Goal: Find specific page/section

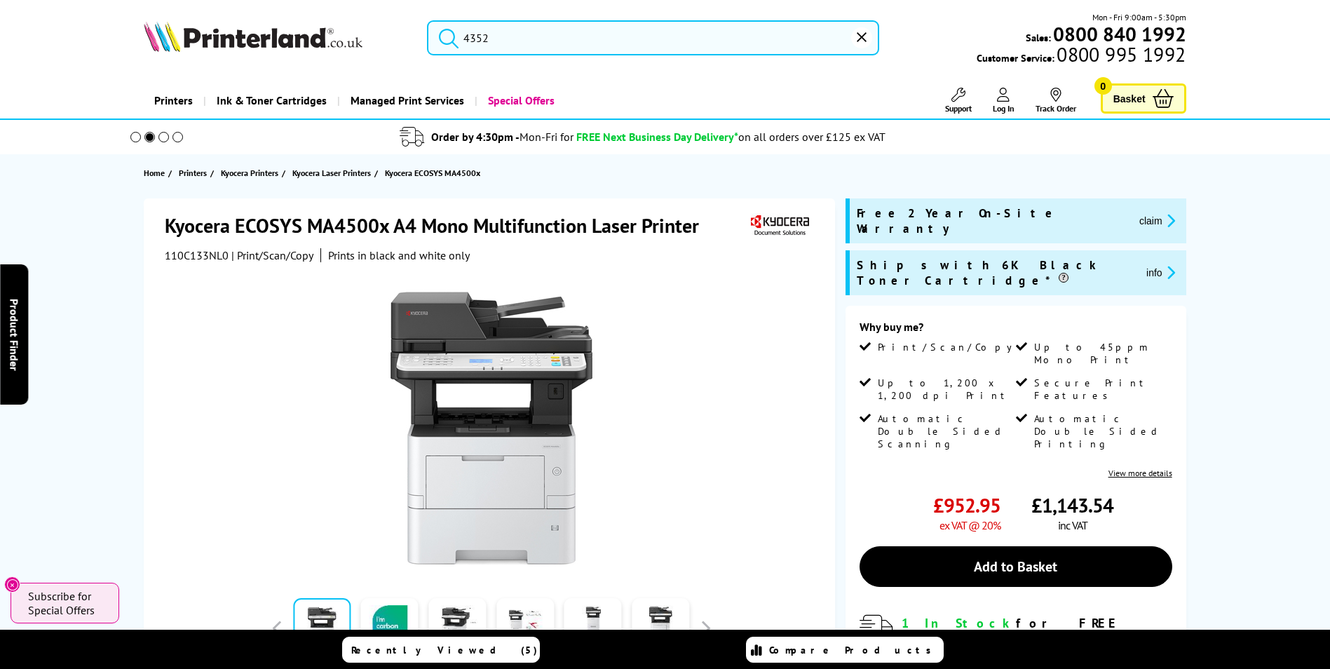
drag, startPoint x: 510, startPoint y: 41, endPoint x: 416, endPoint y: 33, distance: 94.2
click at [416, 33] on div "4352" at bounding box center [644, 37] width 470 height 35
paste input "LBP236dw"
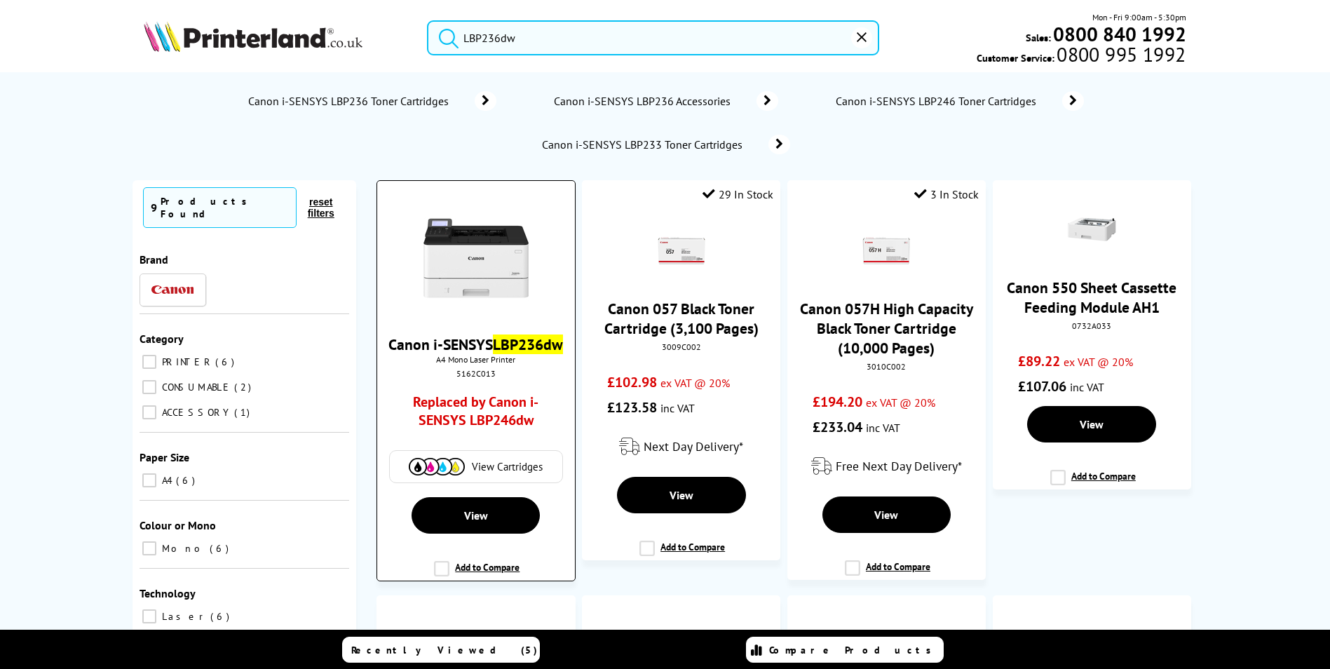
type input "LBP236dw"
click at [465, 379] on div "5162C013" at bounding box center [476, 373] width 176 height 11
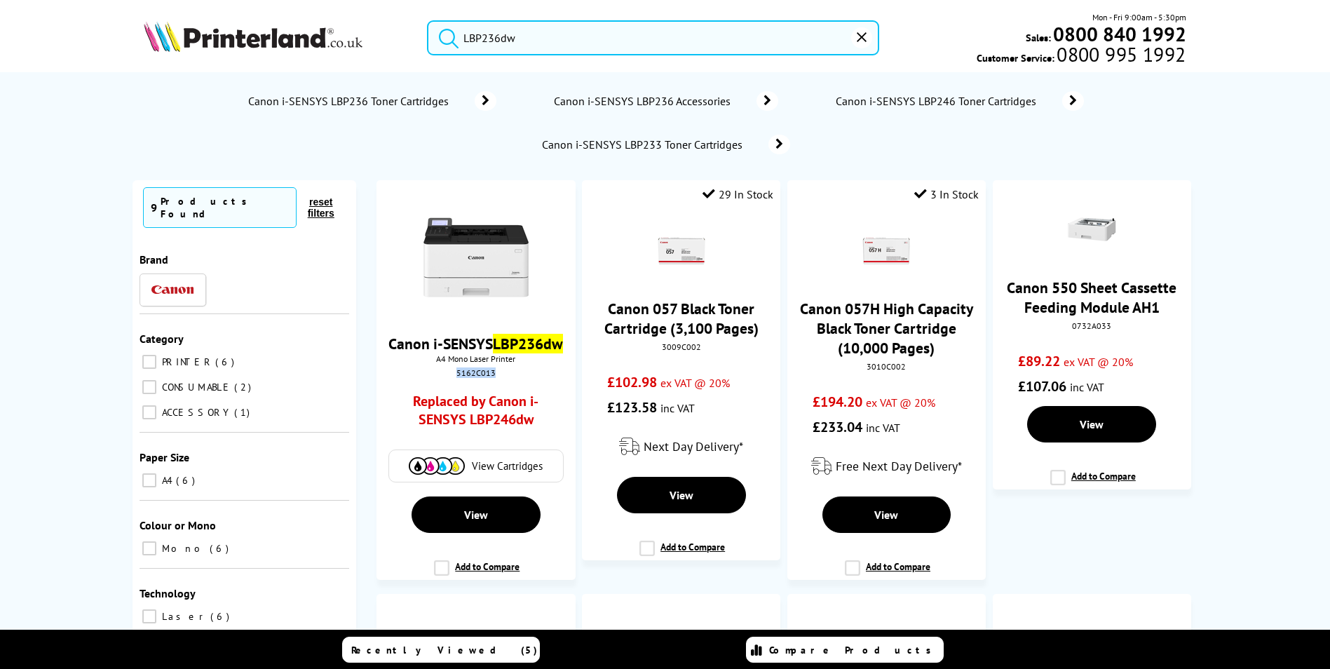
copy div "5162C013"
click at [497, 430] on link "Replaced by Canon i-SENSYS LBP246dw" at bounding box center [475, 414] width 146 height 43
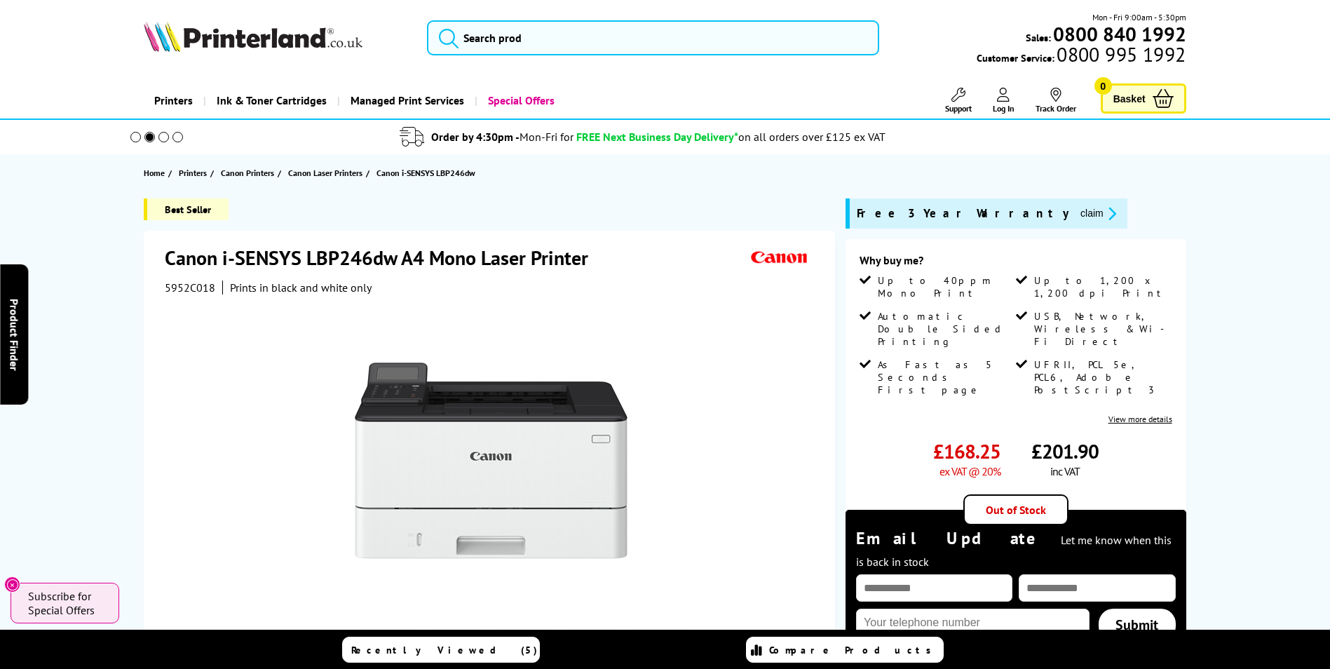
click at [185, 294] on div at bounding box center [491, 452] width 653 height 317
click at [184, 293] on span "5952C018" at bounding box center [190, 287] width 50 height 14
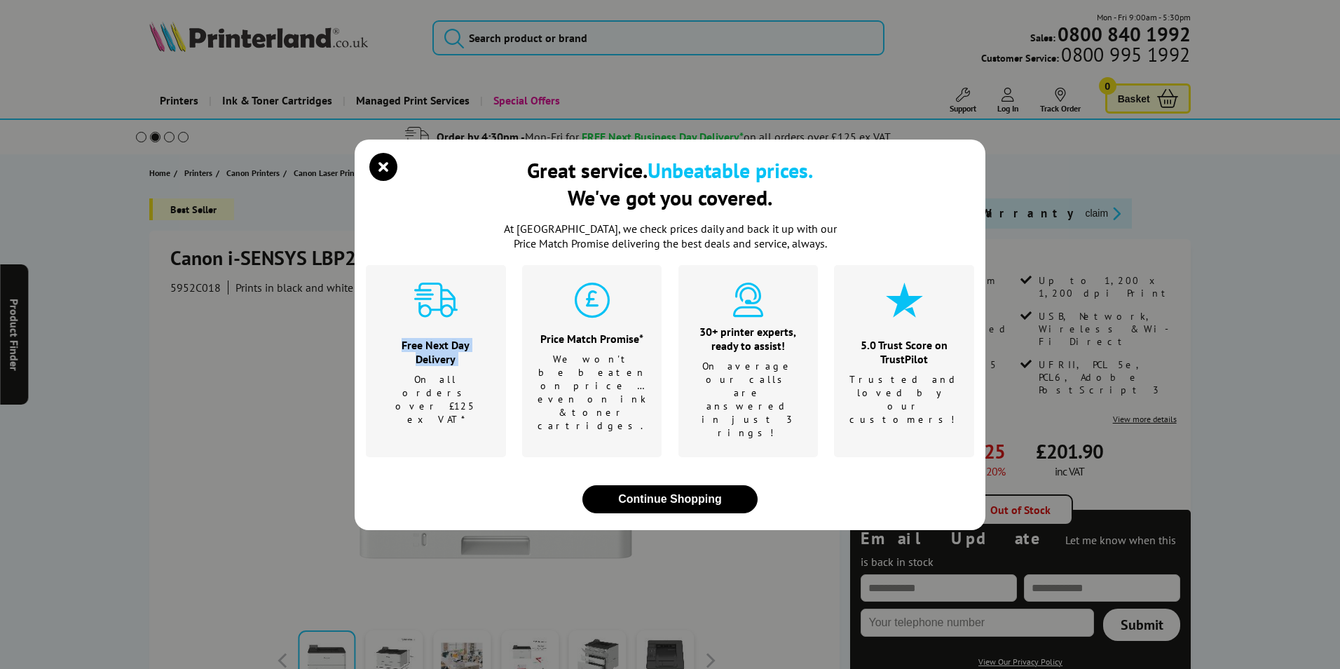
click at [184, 293] on div "Great service. Unbeatable prices. We've got you covered. At Printerland, we che…" at bounding box center [670, 334] width 1340 height 669
click at [376, 181] on icon "close modal" at bounding box center [383, 167] width 28 height 28
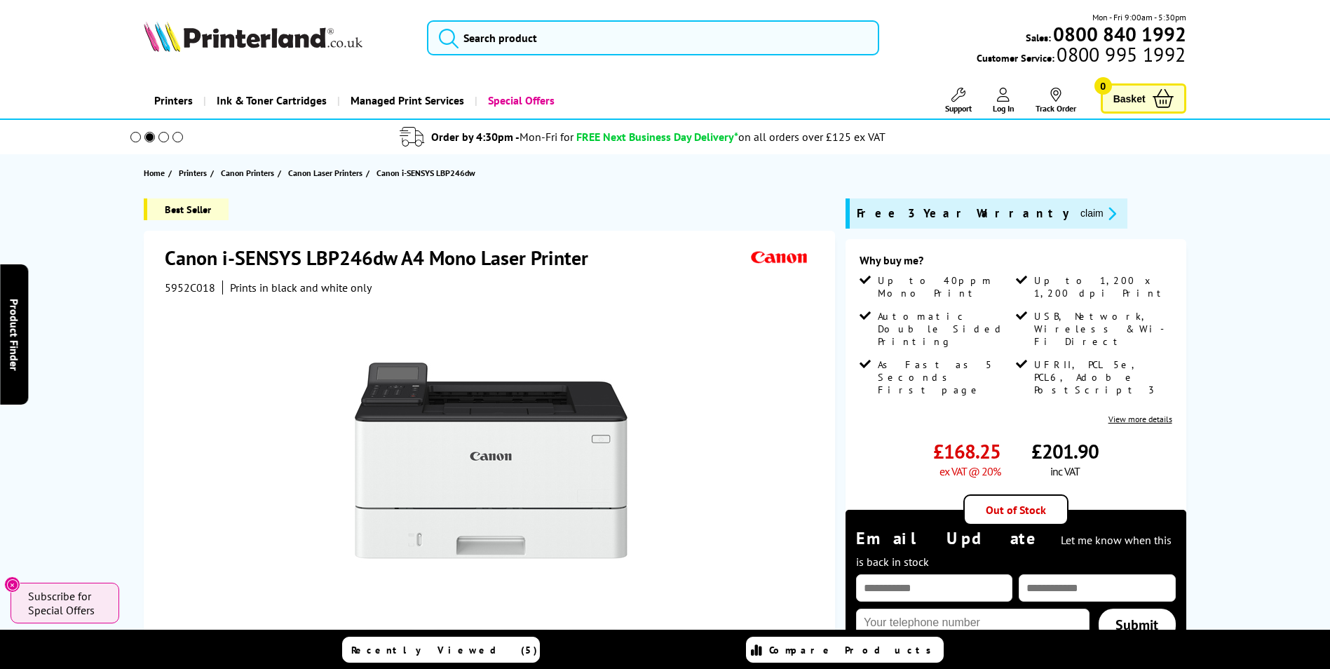
click at [195, 288] on span "5952C018" at bounding box center [190, 287] width 50 height 14
click at [195, 287] on span "5952C018" at bounding box center [190, 287] width 50 height 14
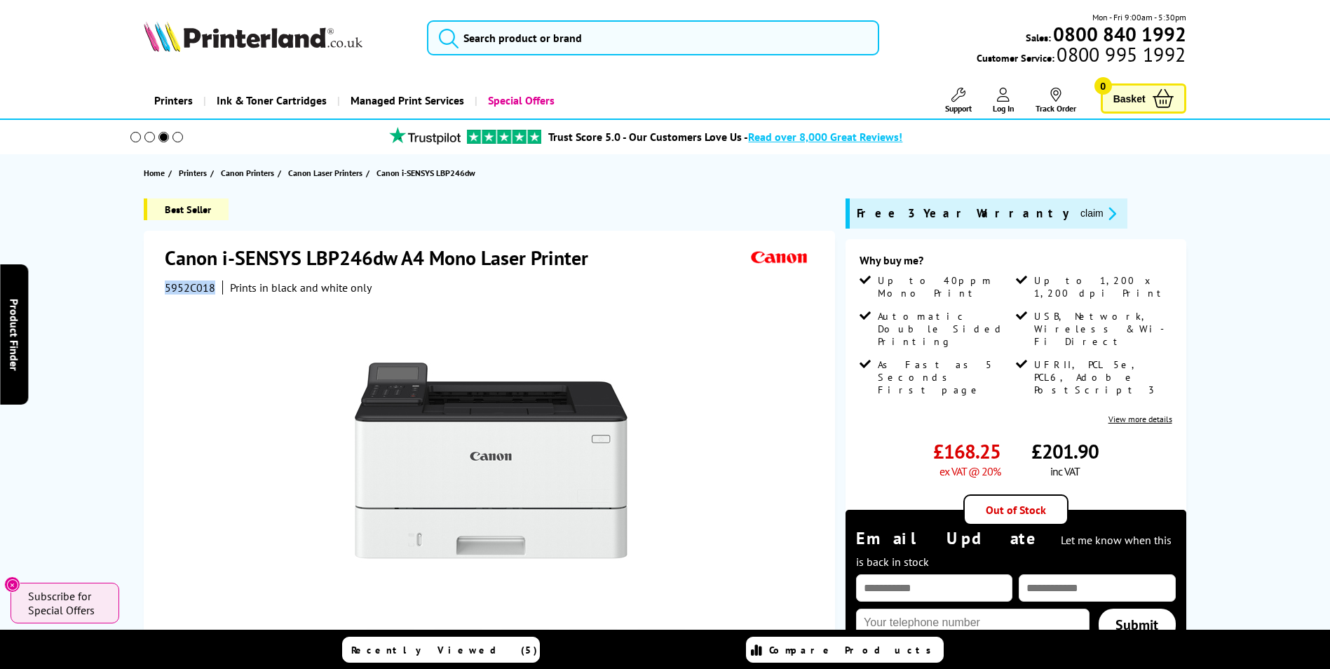
copy span "5952C018"
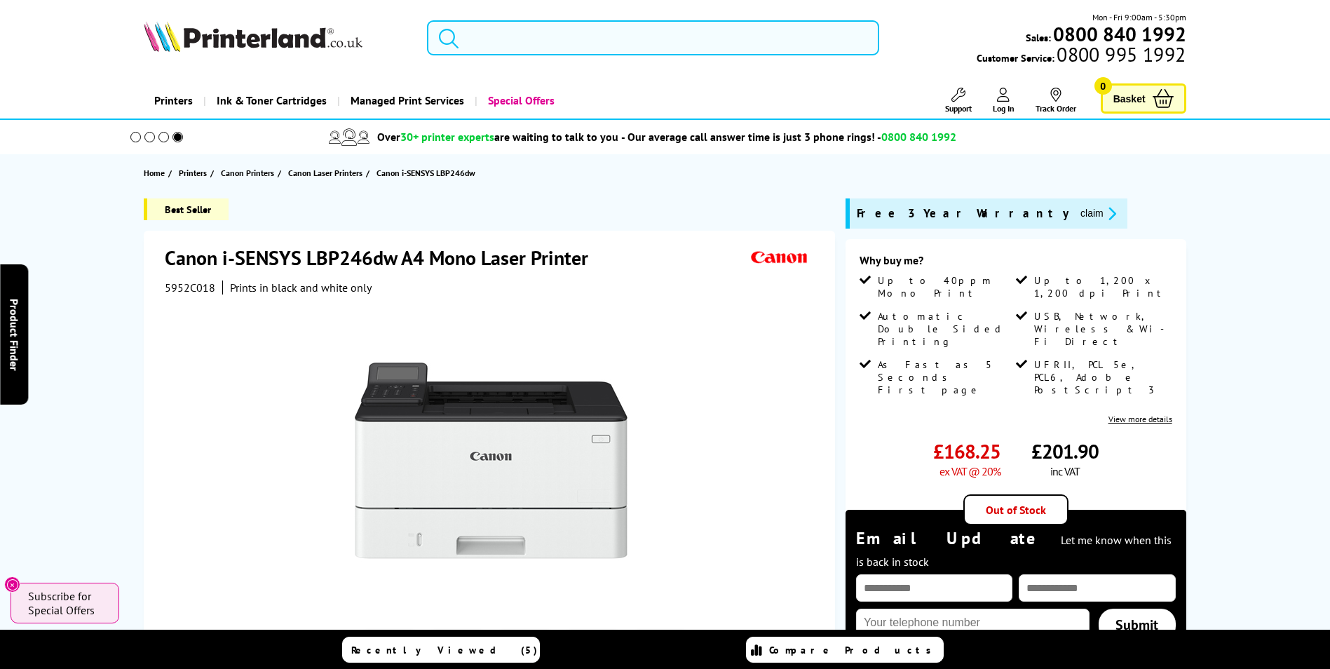
drag, startPoint x: 558, startPoint y: 33, endPoint x: 543, endPoint y: 30, distance: 15.7
click at [550, 32] on input "search" at bounding box center [653, 37] width 452 height 35
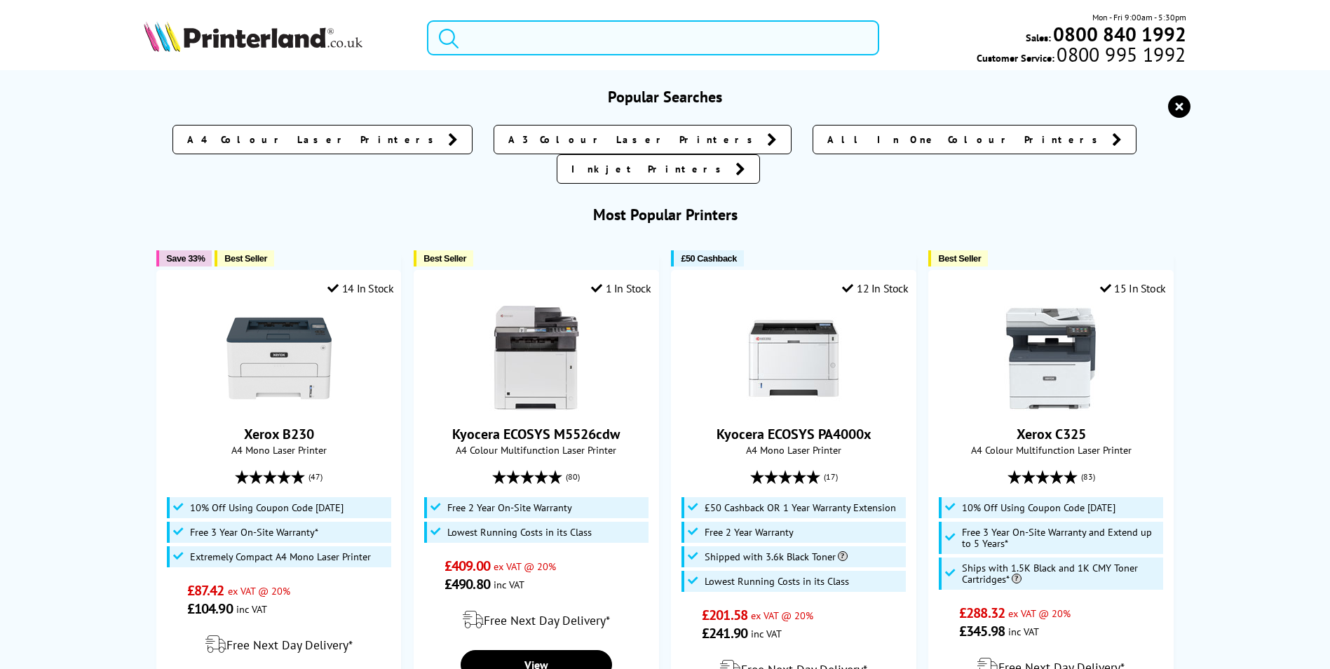
paste input "5952C018"
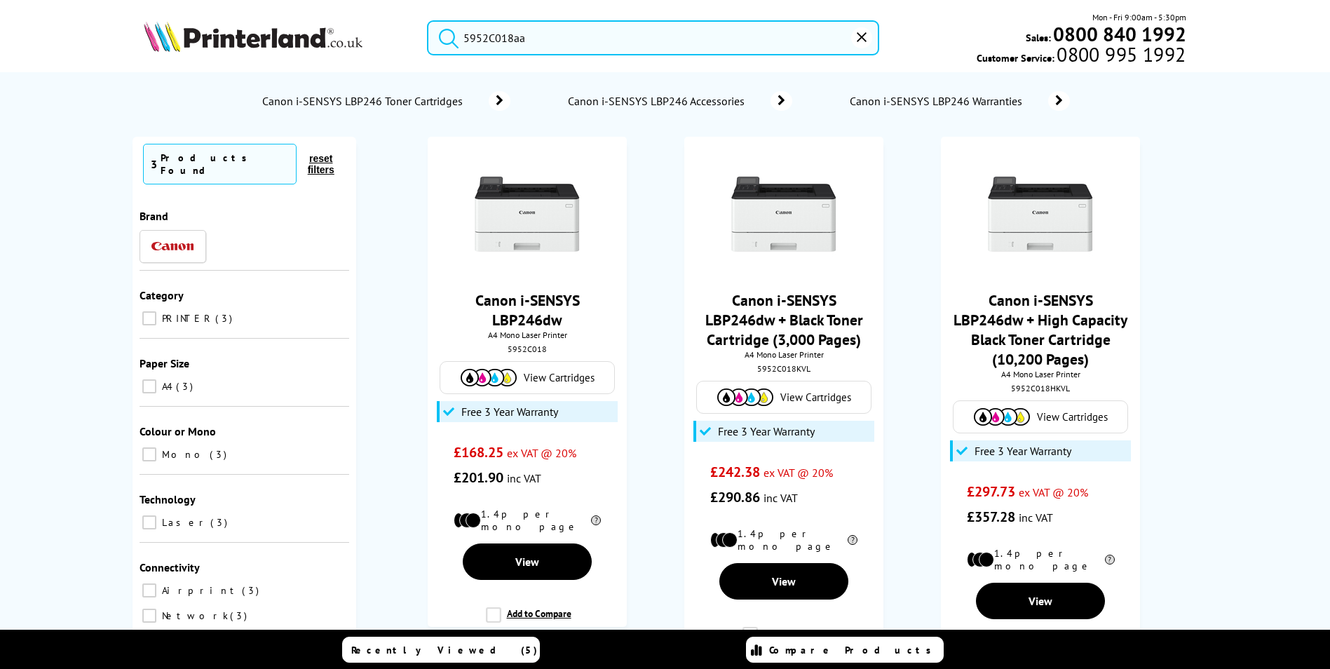
click at [428, 20] on button "submit" at bounding box center [445, 35] width 35 height 31
click at [599, 39] on input "5952C018aa" at bounding box center [653, 37] width 452 height 35
click at [428, 20] on button "submit" at bounding box center [445, 35] width 35 height 31
click at [585, 35] on input "5952C018aa" at bounding box center [653, 37] width 452 height 35
click at [428, 20] on button "submit" at bounding box center [445, 35] width 35 height 31
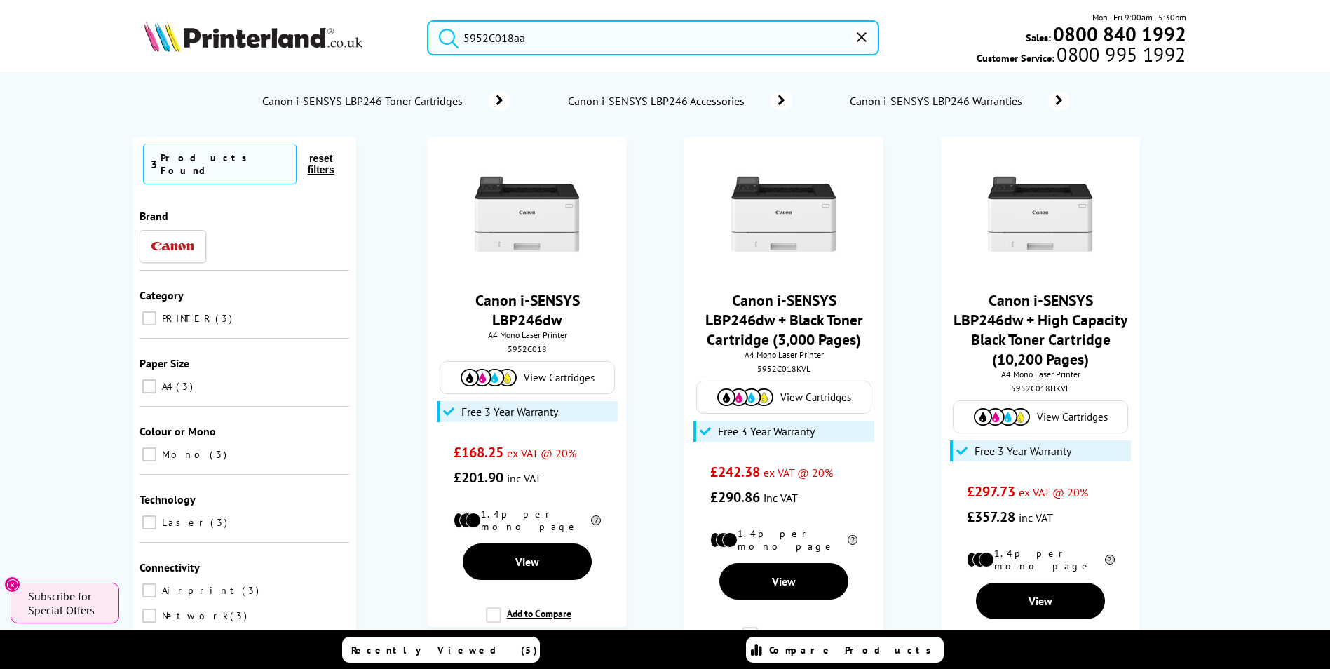
drag, startPoint x: 580, startPoint y: 35, endPoint x: 334, endPoint y: 29, distance: 246.1
click at [334, 30] on div "5952C018aa Mon - Fri 9:00am - 5:30pm Sales: 0800 840 1992 Customer Service: 080…" at bounding box center [665, 42] width 1122 height 62
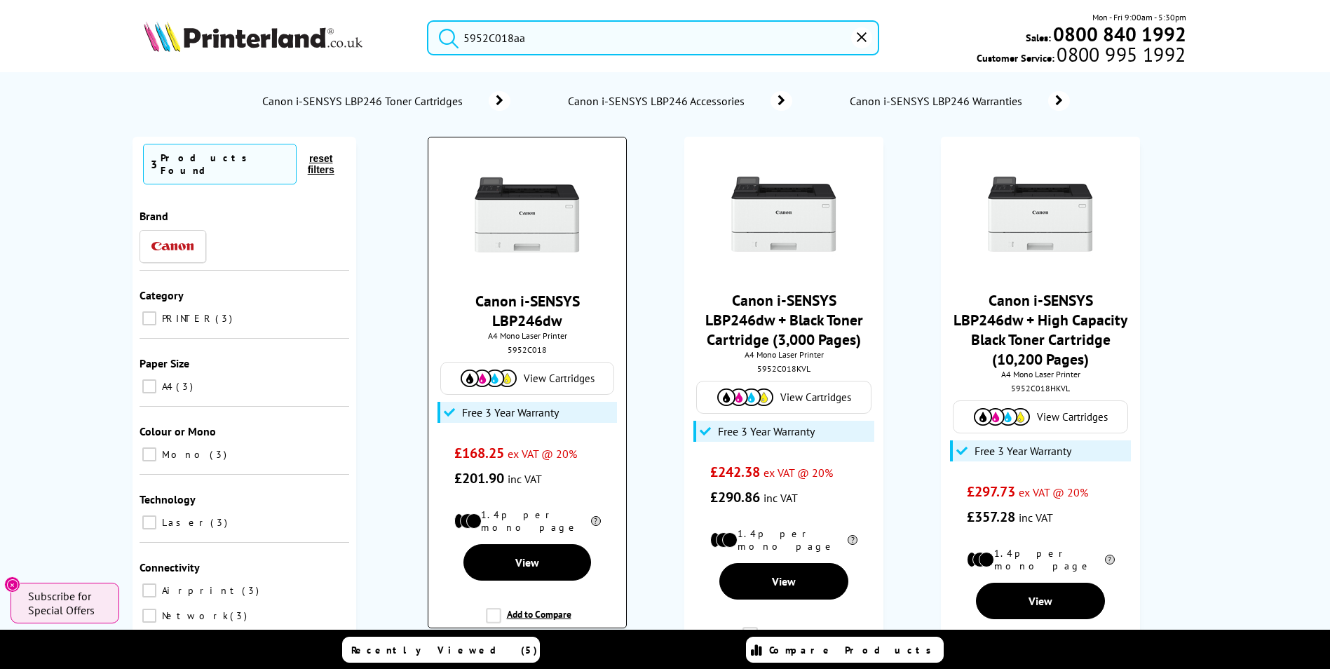
click at [538, 348] on div "5952C018" at bounding box center [527, 349] width 176 height 11
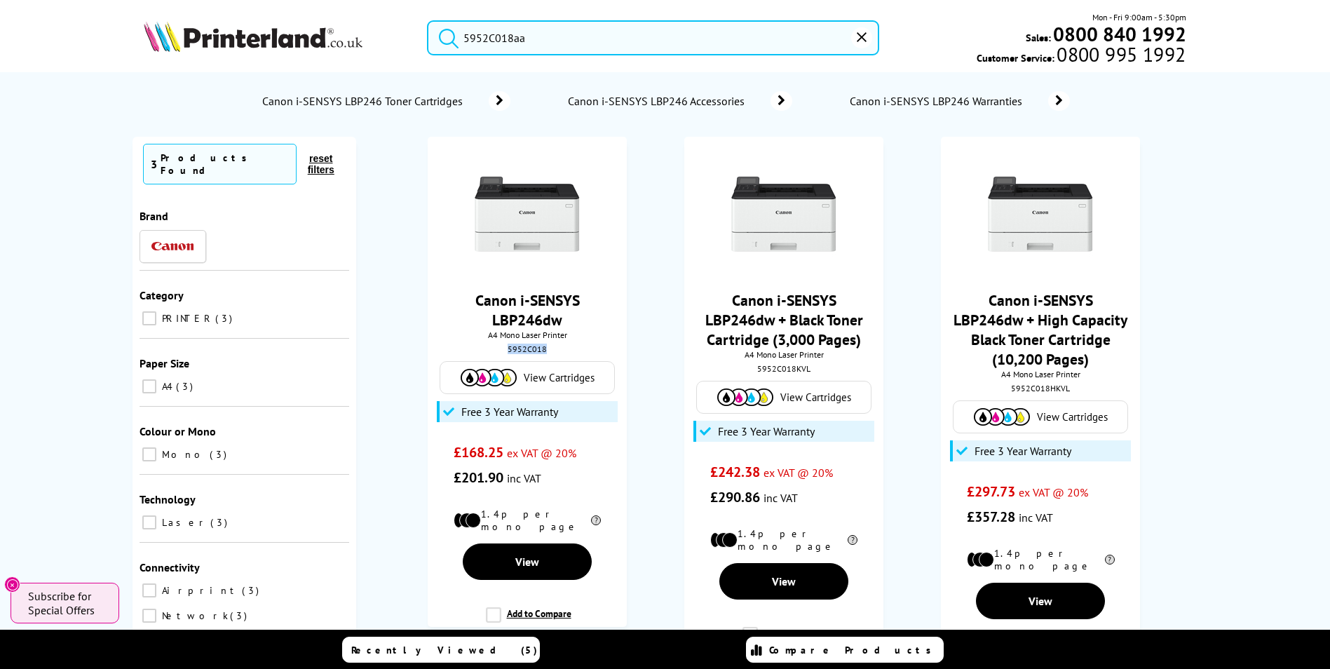
copy div "5952C018"
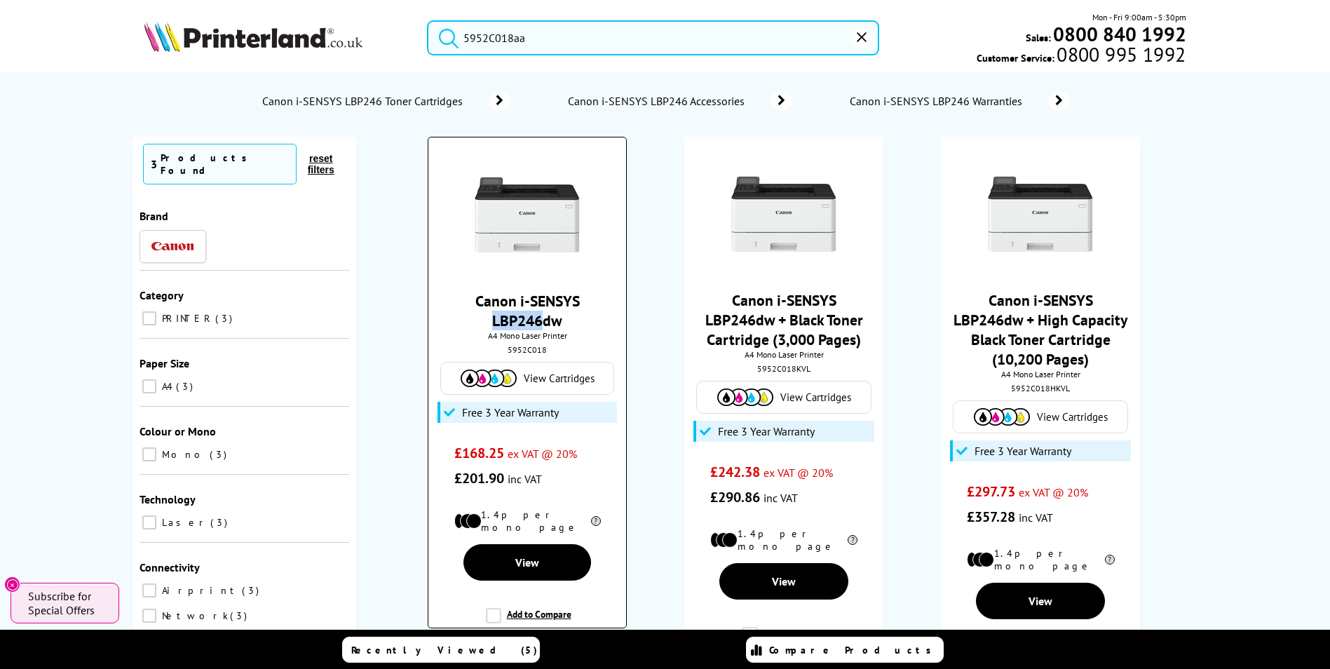
drag, startPoint x: 489, startPoint y: 318, endPoint x: 543, endPoint y: 320, distance: 54.0
click at [543, 320] on span "Canon i-SENSYS LBP246dw" at bounding box center [527, 310] width 176 height 39
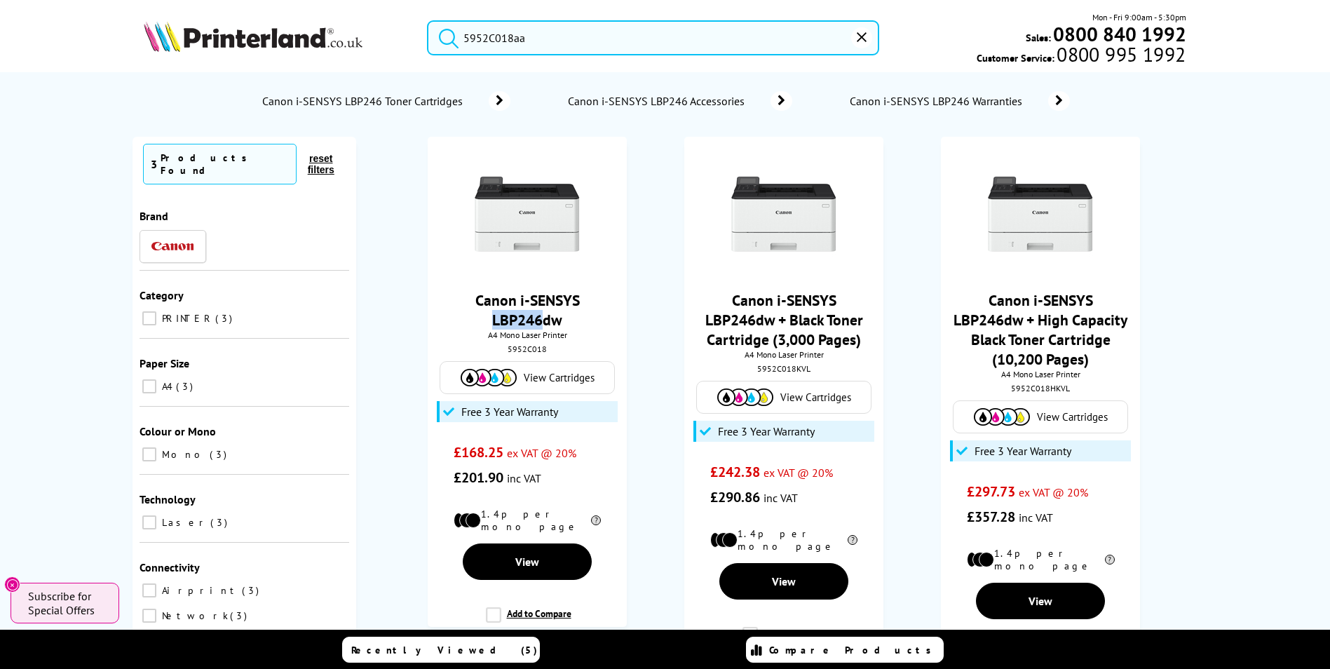
copy link "LBP246"
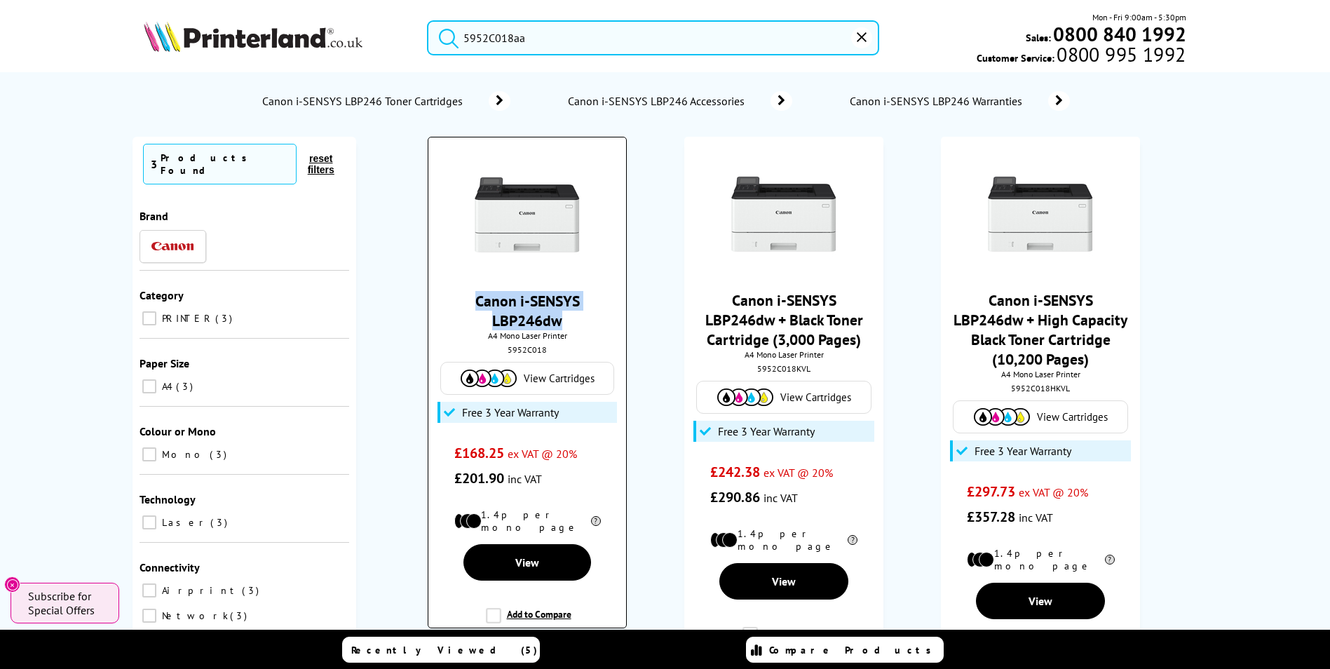
drag, startPoint x: 569, startPoint y: 319, endPoint x: 475, endPoint y: 298, distance: 96.3
click at [475, 298] on span "Canon i-SENSYS LBP246dw" at bounding box center [527, 310] width 176 height 39
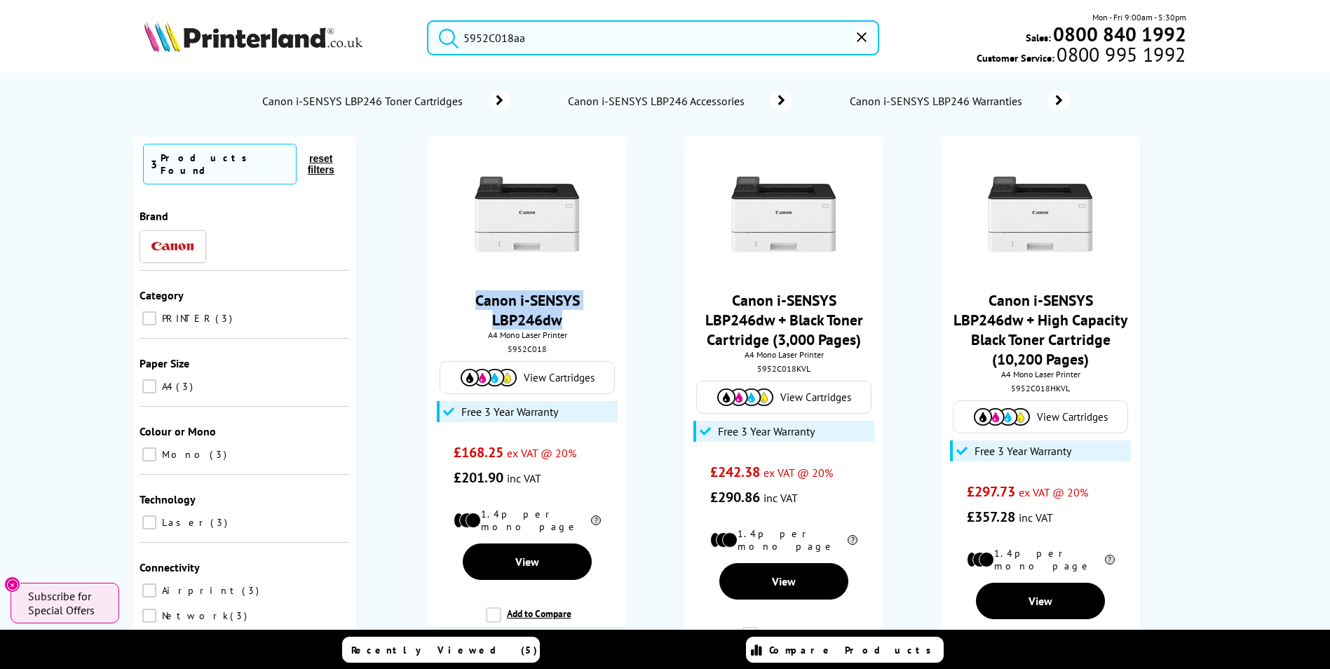
copy link "Canon i-SENSYS LBP246dw"
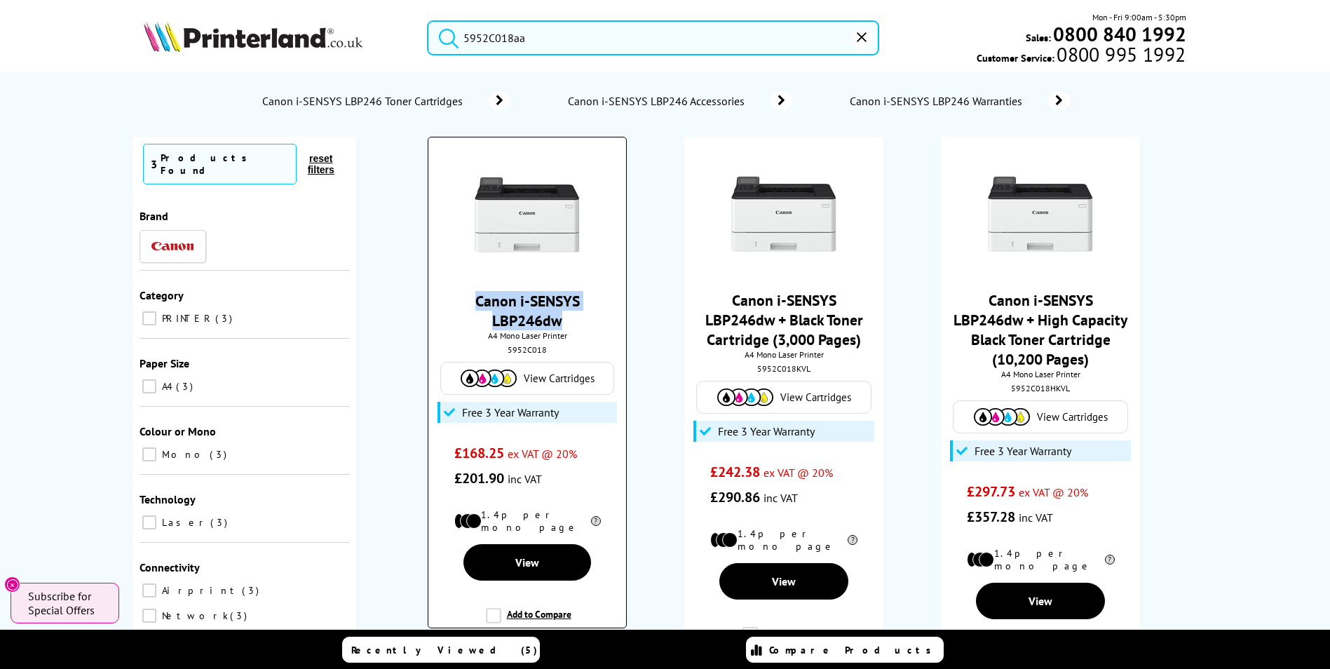
click at [575, 313] on span "Canon i-SENSYS LBP246dw" at bounding box center [527, 310] width 176 height 39
drag, startPoint x: 574, startPoint y: 318, endPoint x: 550, endPoint y: 319, distance: 23.8
click at [550, 319] on span "Canon i-SENSYS LBP246dw" at bounding box center [527, 310] width 176 height 39
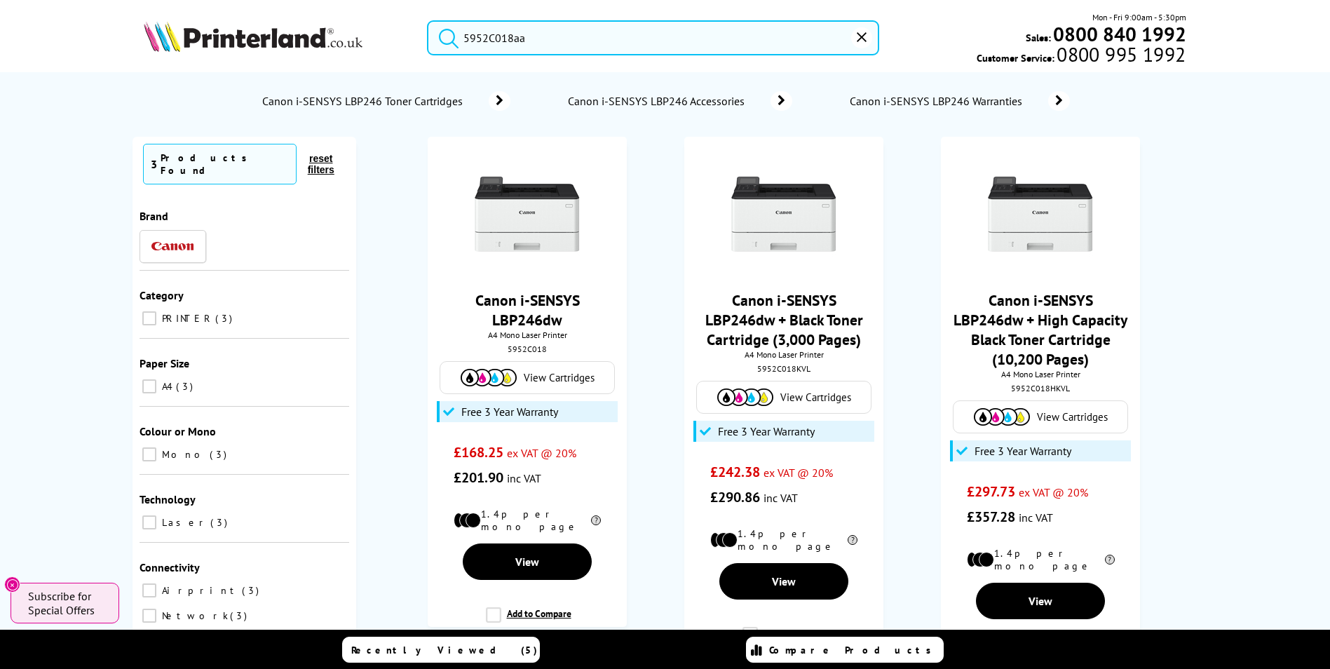
drag, startPoint x: 551, startPoint y: 23, endPoint x: 393, endPoint y: 20, distance: 157.8
click at [395, 21] on div "5952C018aa Mon - Fri 9:00am - 5:30pm Sales: 0800 840 1992 Customer Service: 080…" at bounding box center [665, 42] width 1122 height 62
paste input "M209dwe"
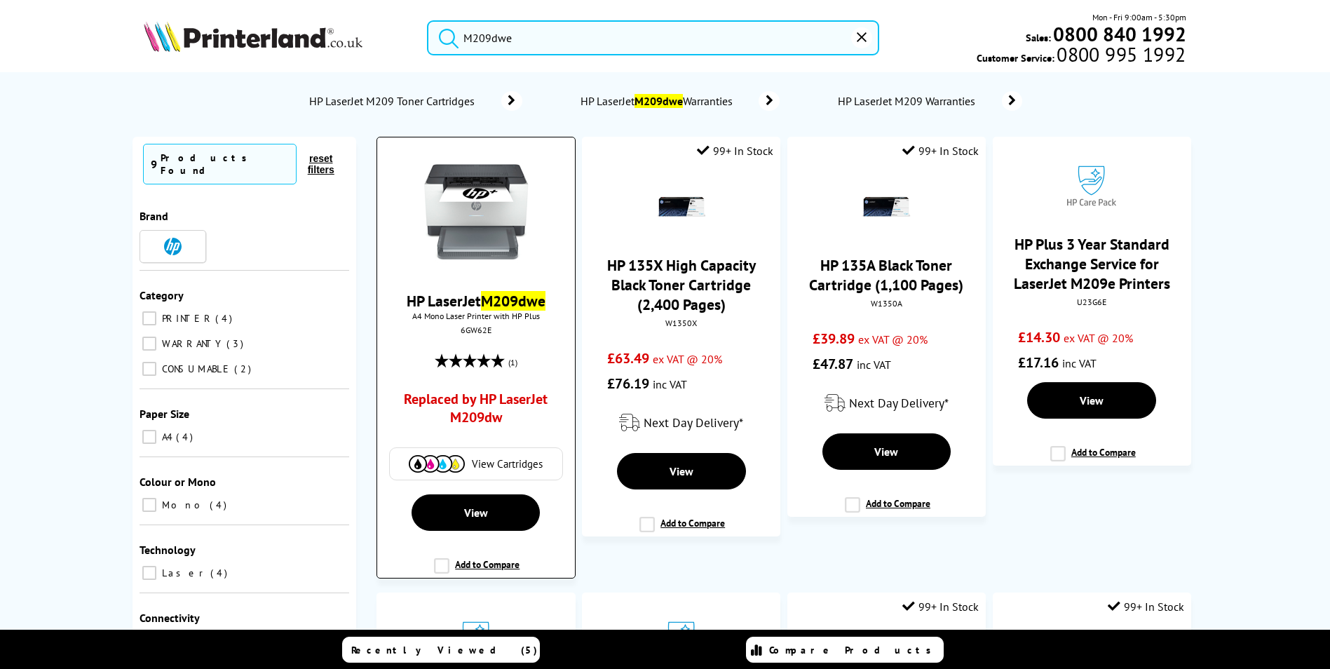
type input "M209dwe"
click at [474, 334] on div "6GW62E" at bounding box center [476, 330] width 176 height 11
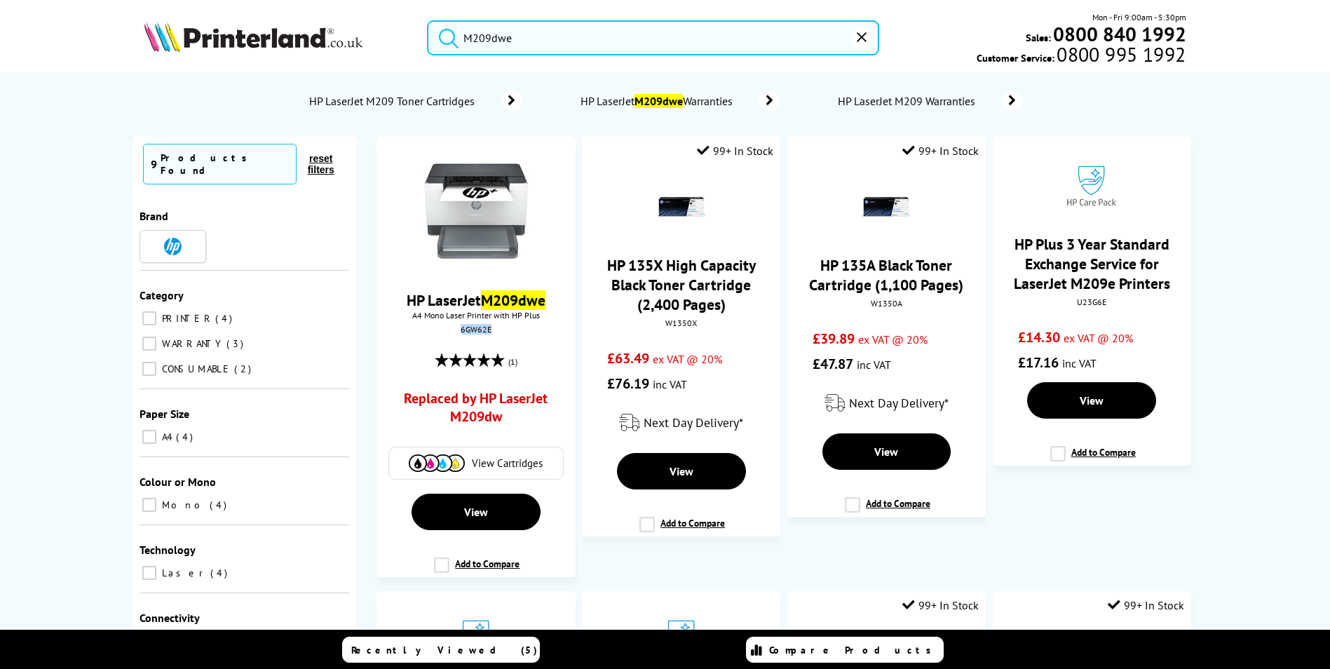
copy div "6GW62E"
